Goal: Find specific page/section: Find specific page/section

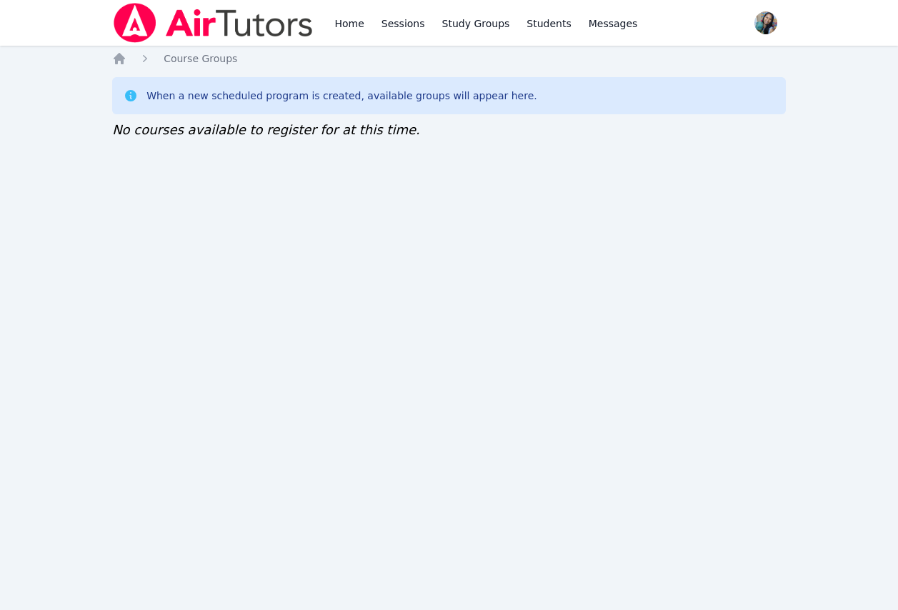
click at [131, 429] on div "Home Sessions Study Groups Students Messages Open user menu Sokha Lee Open main…" at bounding box center [449, 305] width 898 height 610
